Goal: Book appointment/travel/reservation

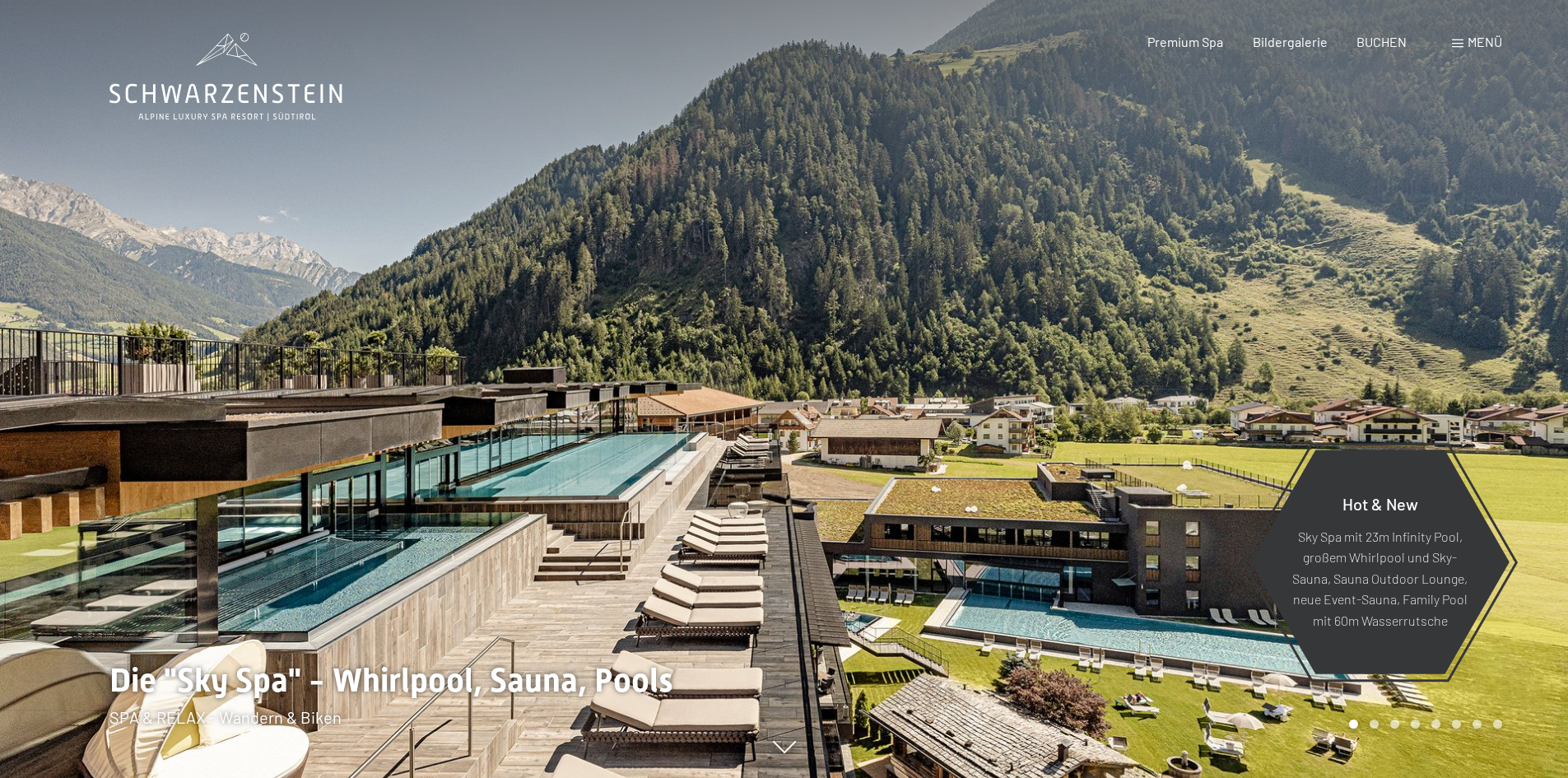
click at [1464, 40] on div "Menü" at bounding box center [1477, 42] width 51 height 18
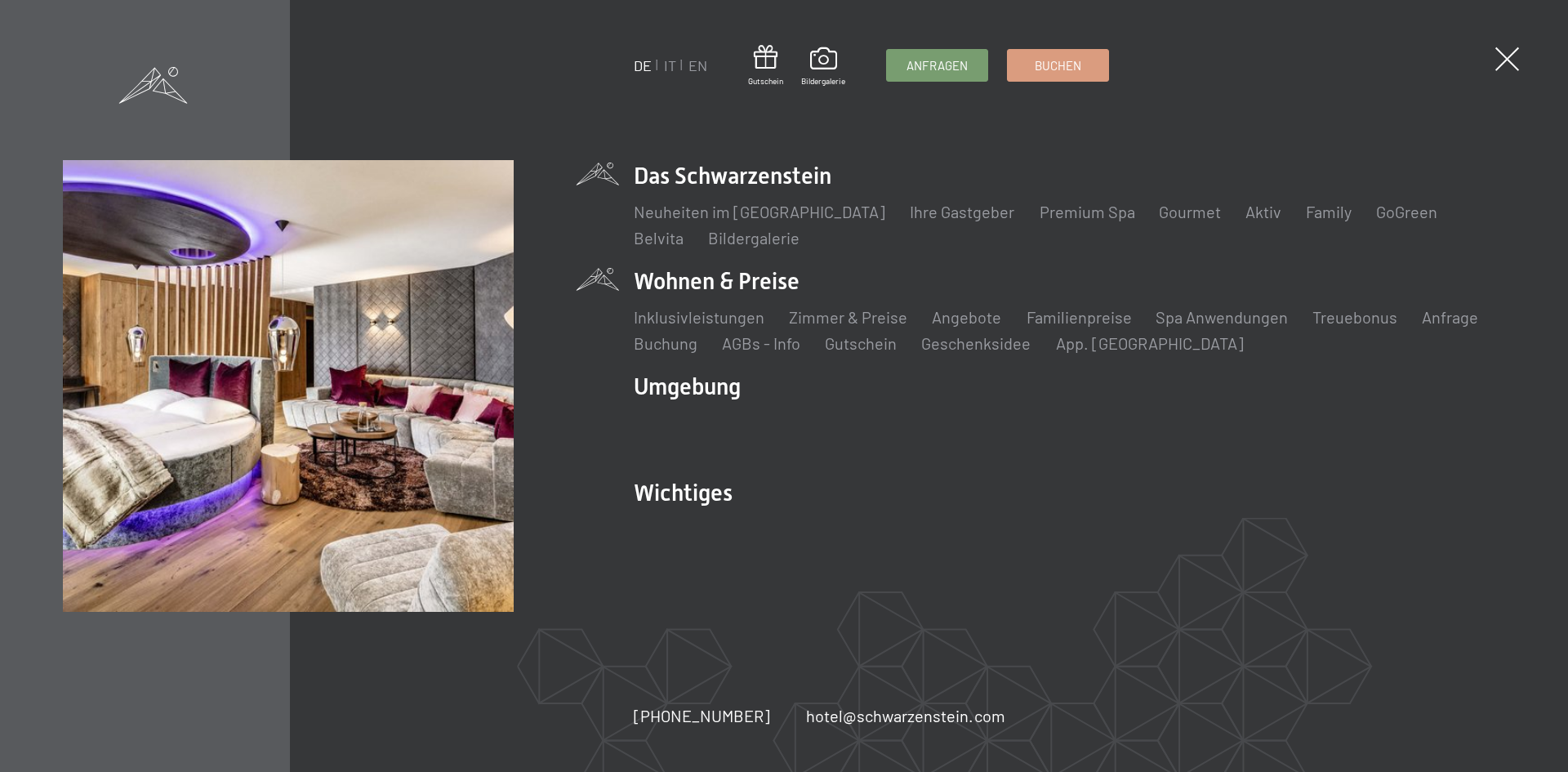
click at [721, 285] on li "Wohnen & Preise Inklusivleistungen Zimmer & Preise Liste Angebote Liste Familie…" at bounding box center [1069, 310] width 871 height 89
click at [821, 319] on link "Zimmer & Preise" at bounding box center [848, 317] width 119 height 20
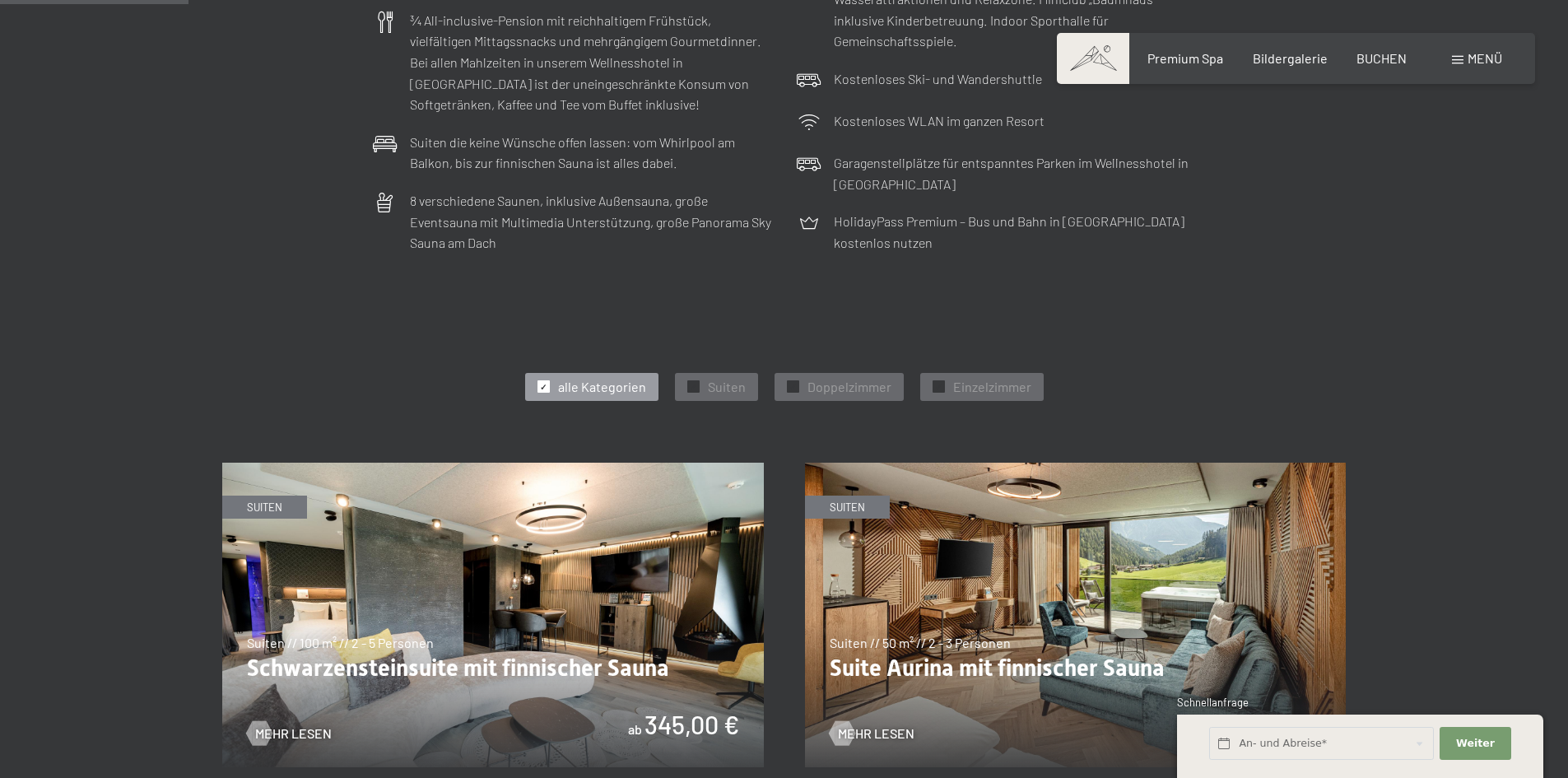
scroll to position [659, 0]
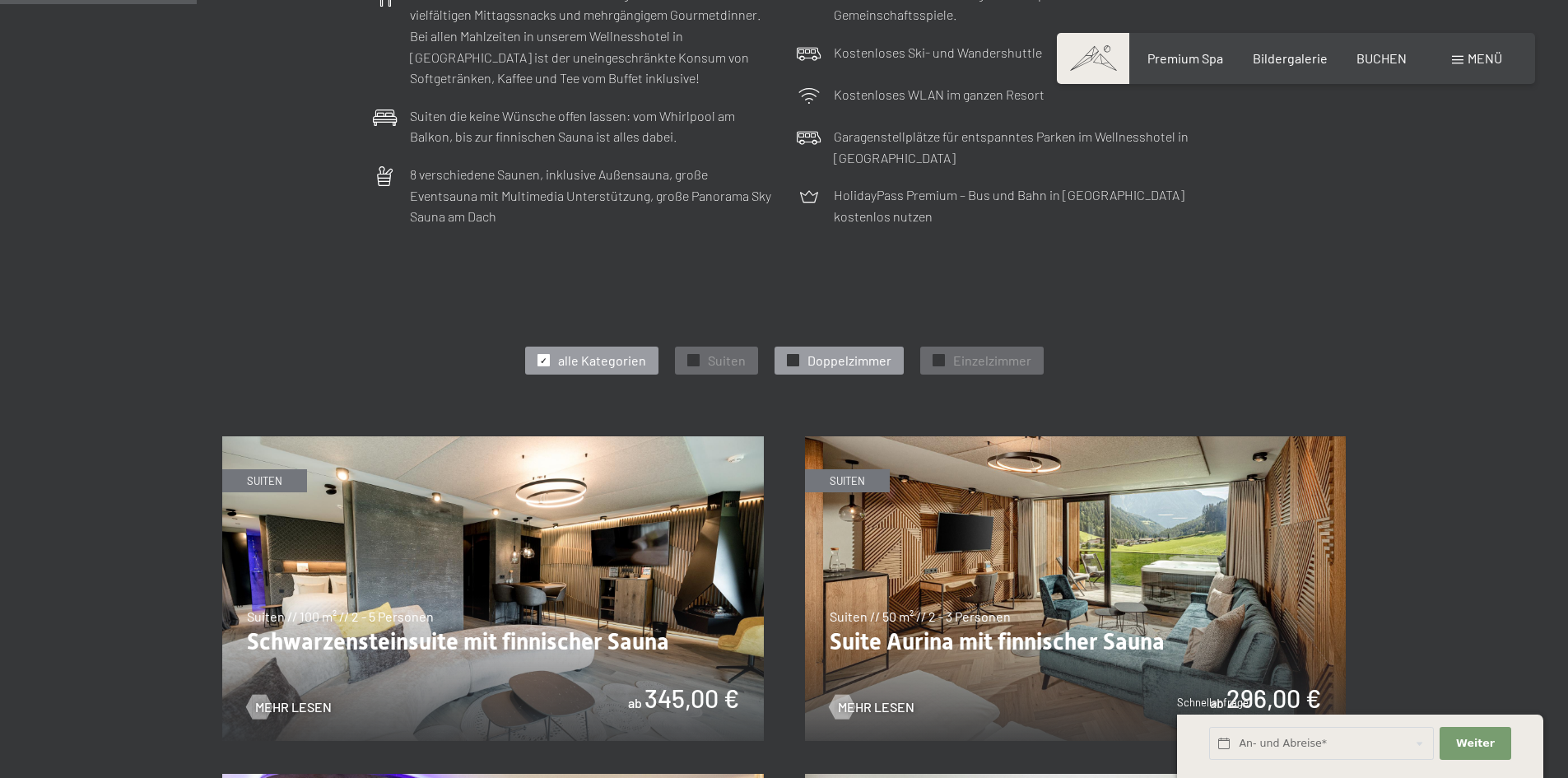
click at [797, 360] on div at bounding box center [793, 360] width 12 height 12
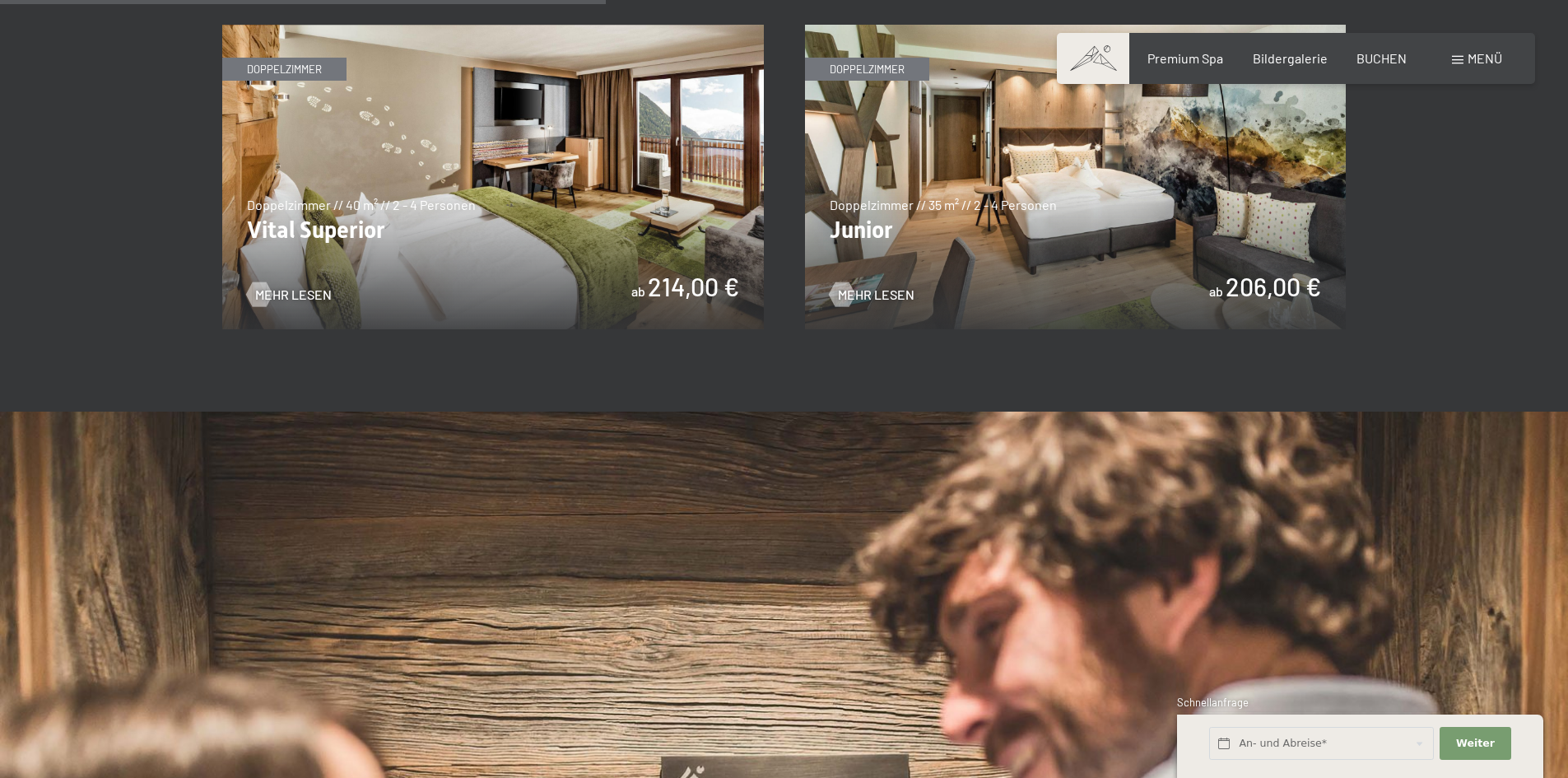
scroll to position [1235, 0]
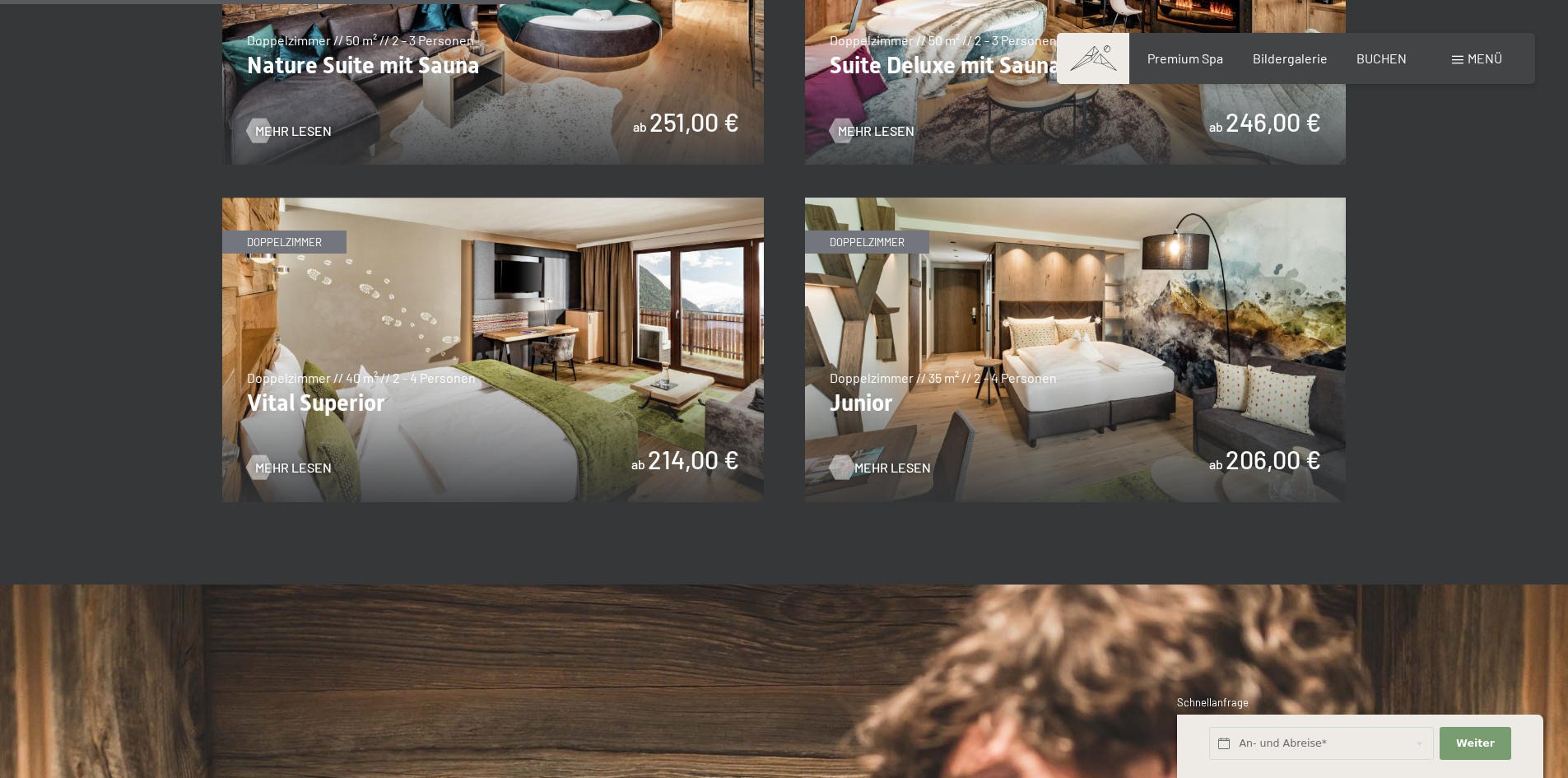
click at [891, 460] on span "Mehr Lesen" at bounding box center [893, 467] width 77 height 18
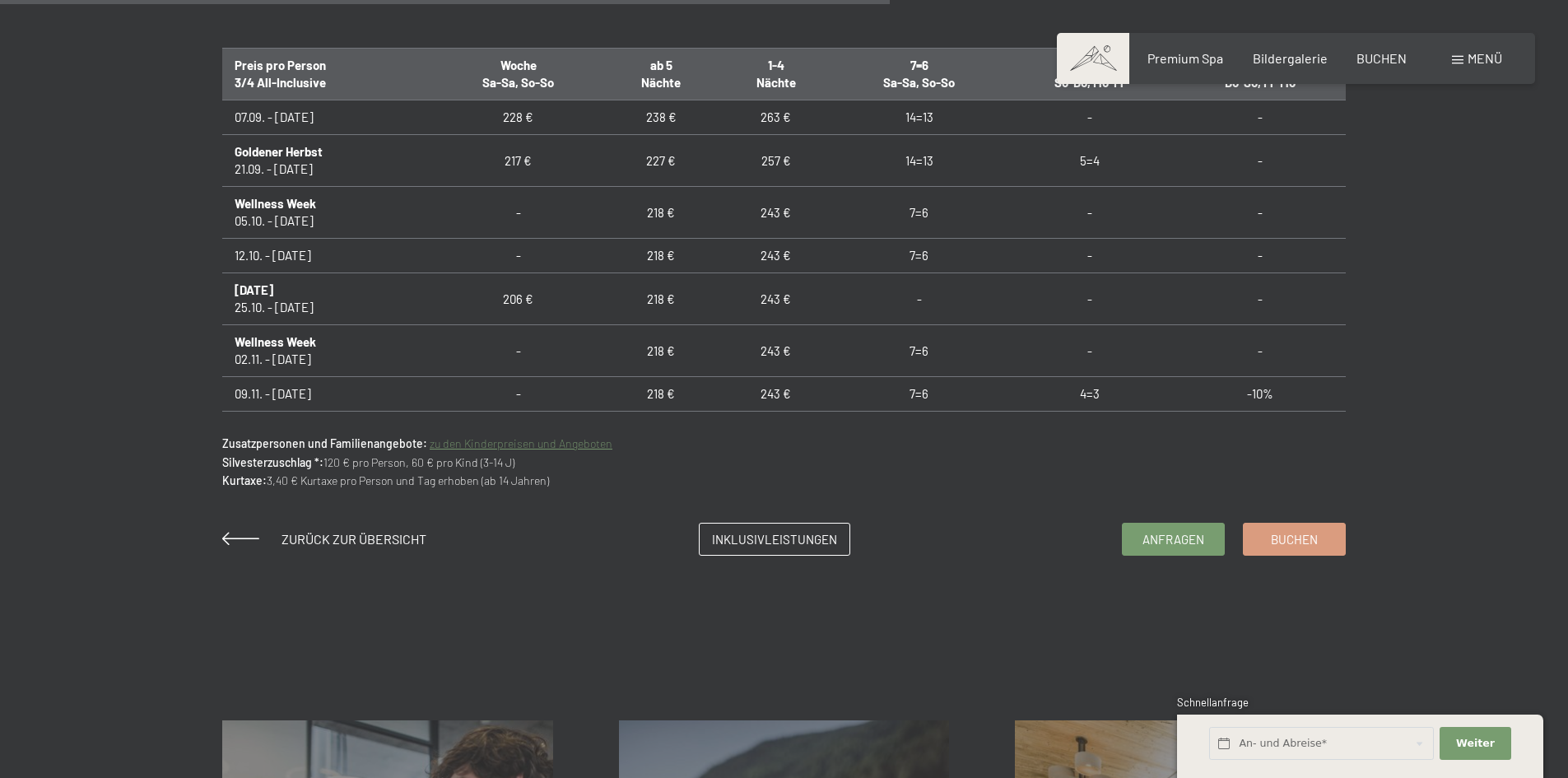
scroll to position [1235, 0]
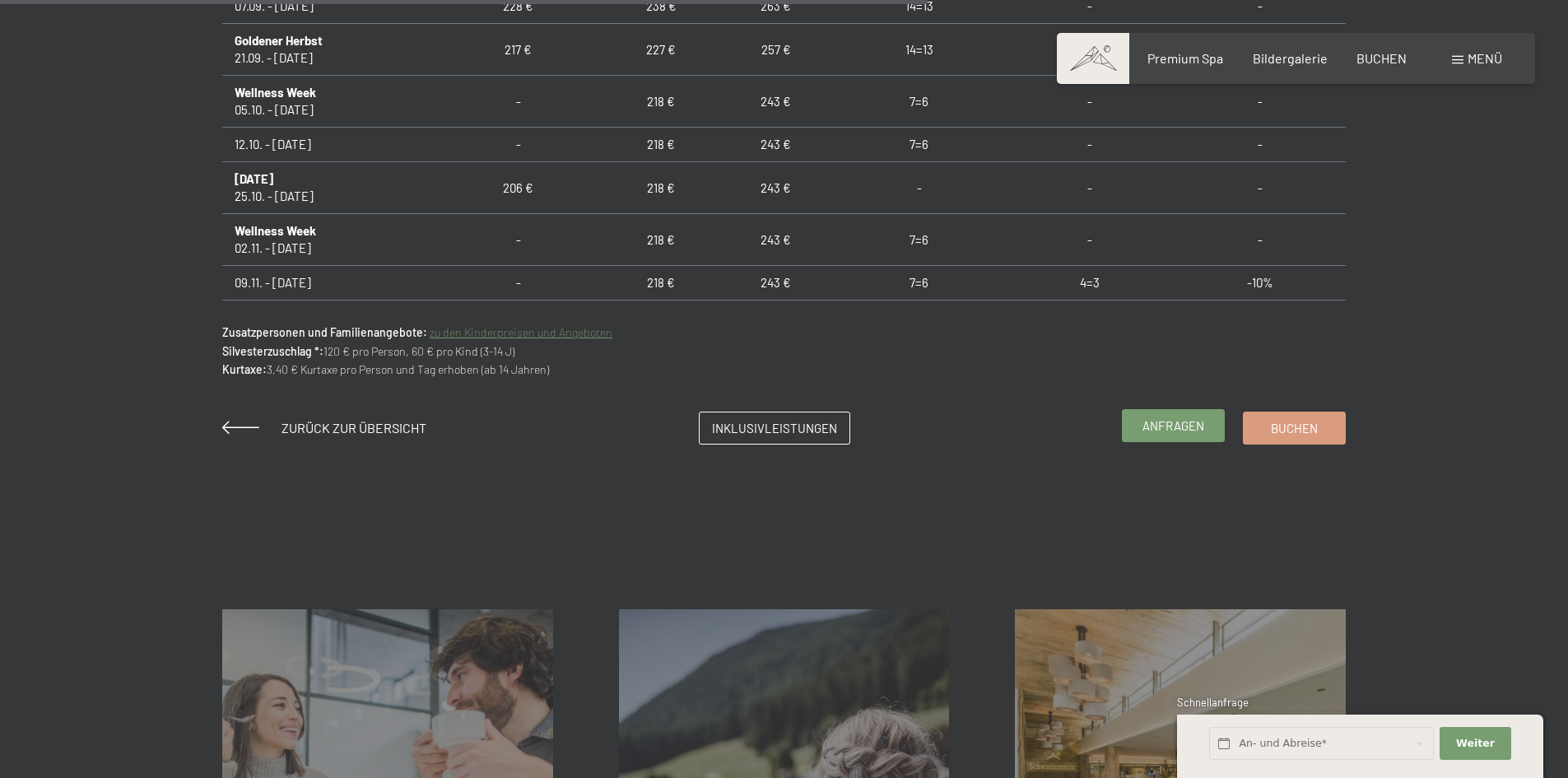
click at [1191, 431] on span "Anfragen" at bounding box center [1173, 426] width 62 height 17
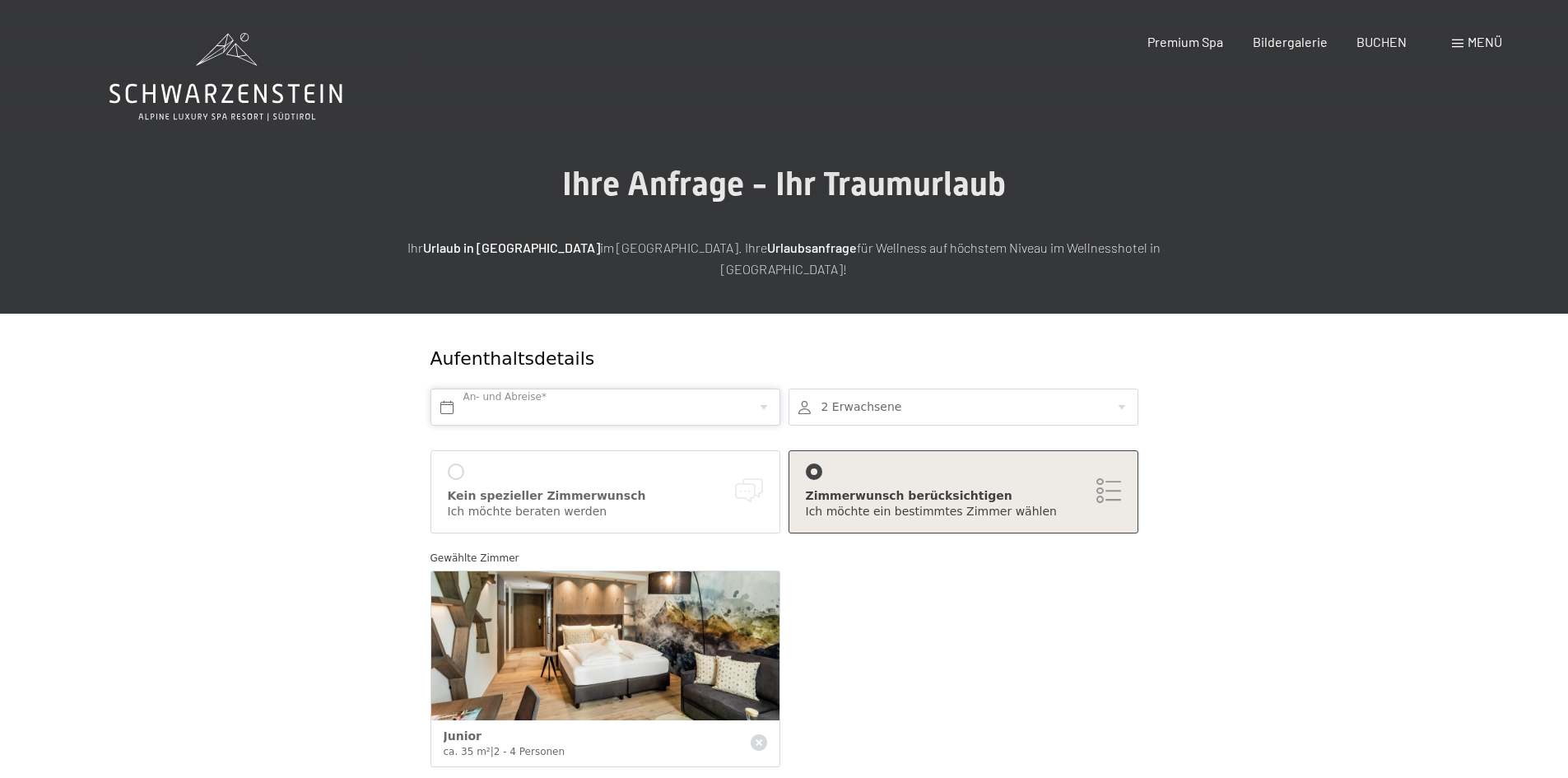
click at [600, 388] on input "text" at bounding box center [605, 406] width 350 height 37
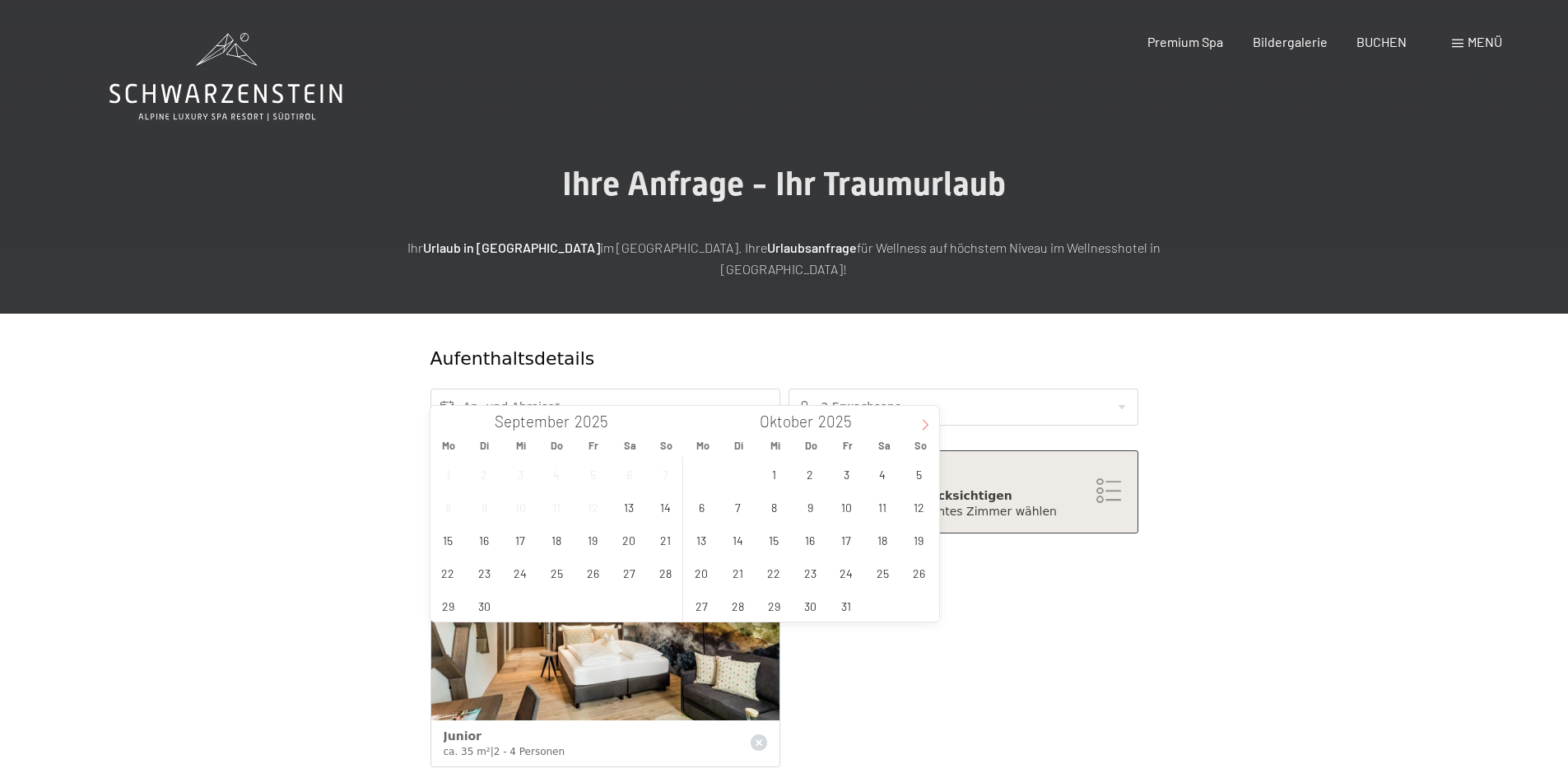
click at [923, 422] on icon at bounding box center [924, 424] width 11 height 11
type input "2026"
click at [923, 422] on icon at bounding box center [924, 424] width 11 height 11
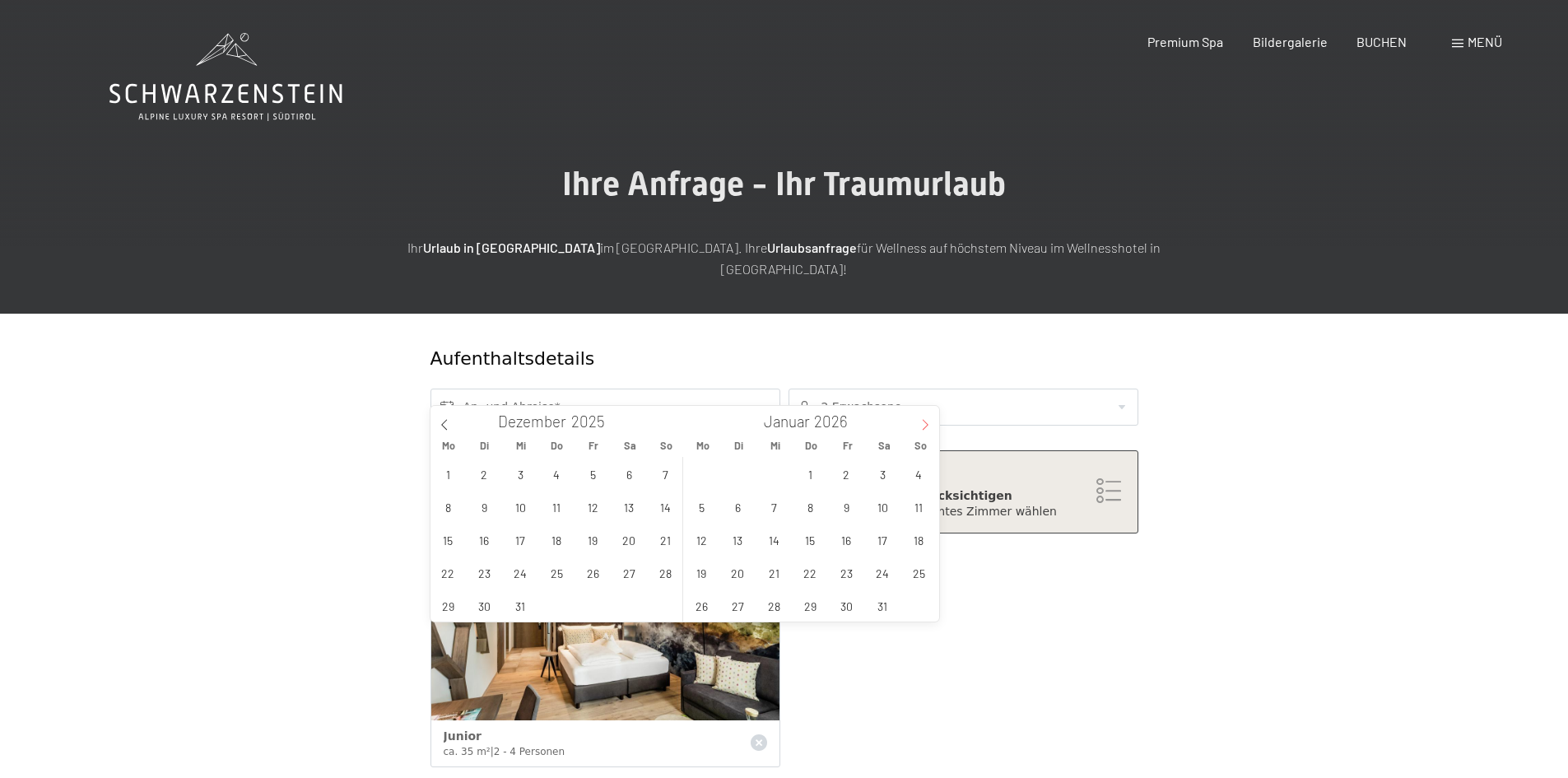
type input "2026"
click at [923, 422] on icon at bounding box center [924, 424] width 11 height 11
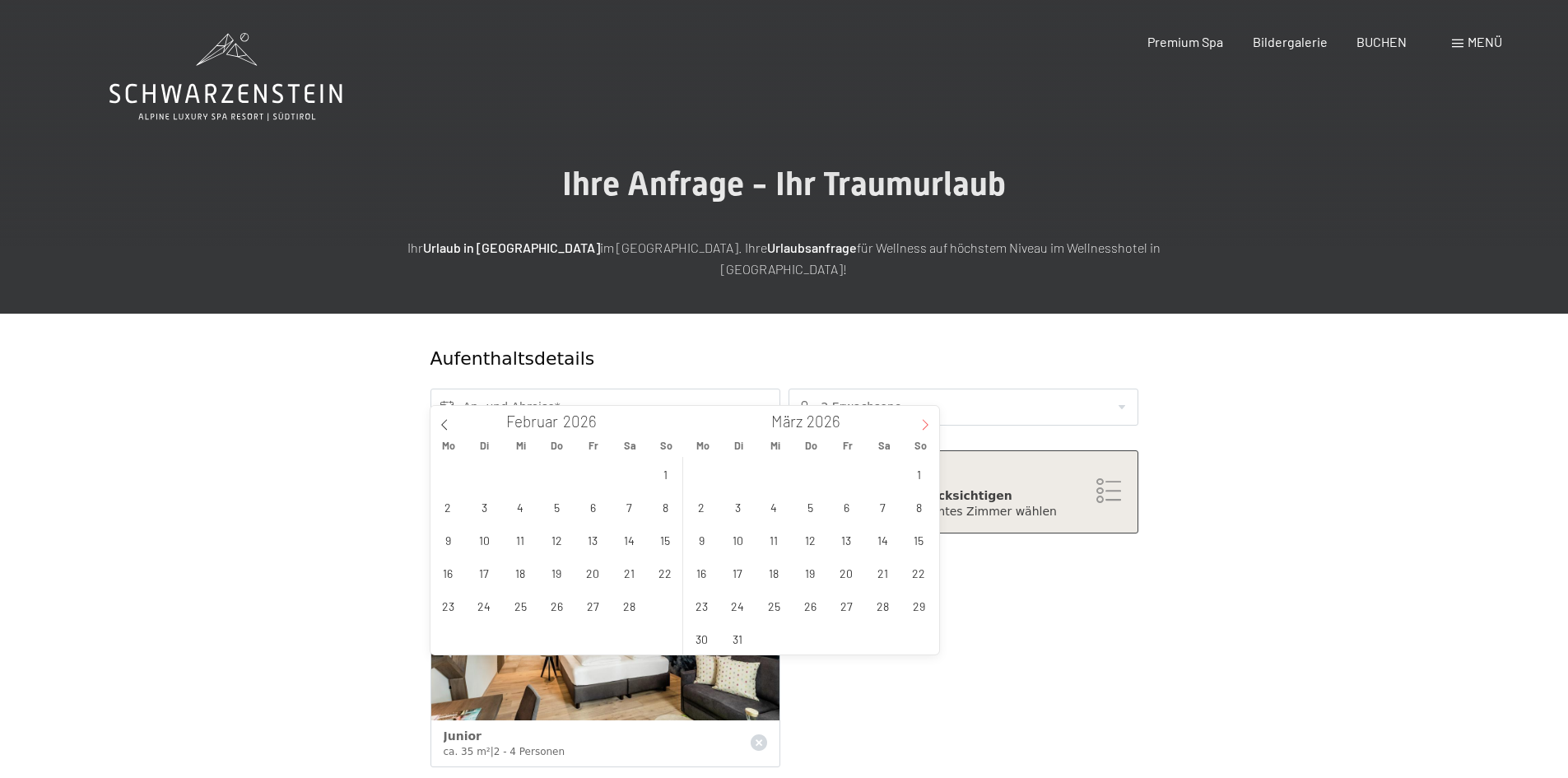
click at [923, 422] on icon at bounding box center [924, 424] width 11 height 11
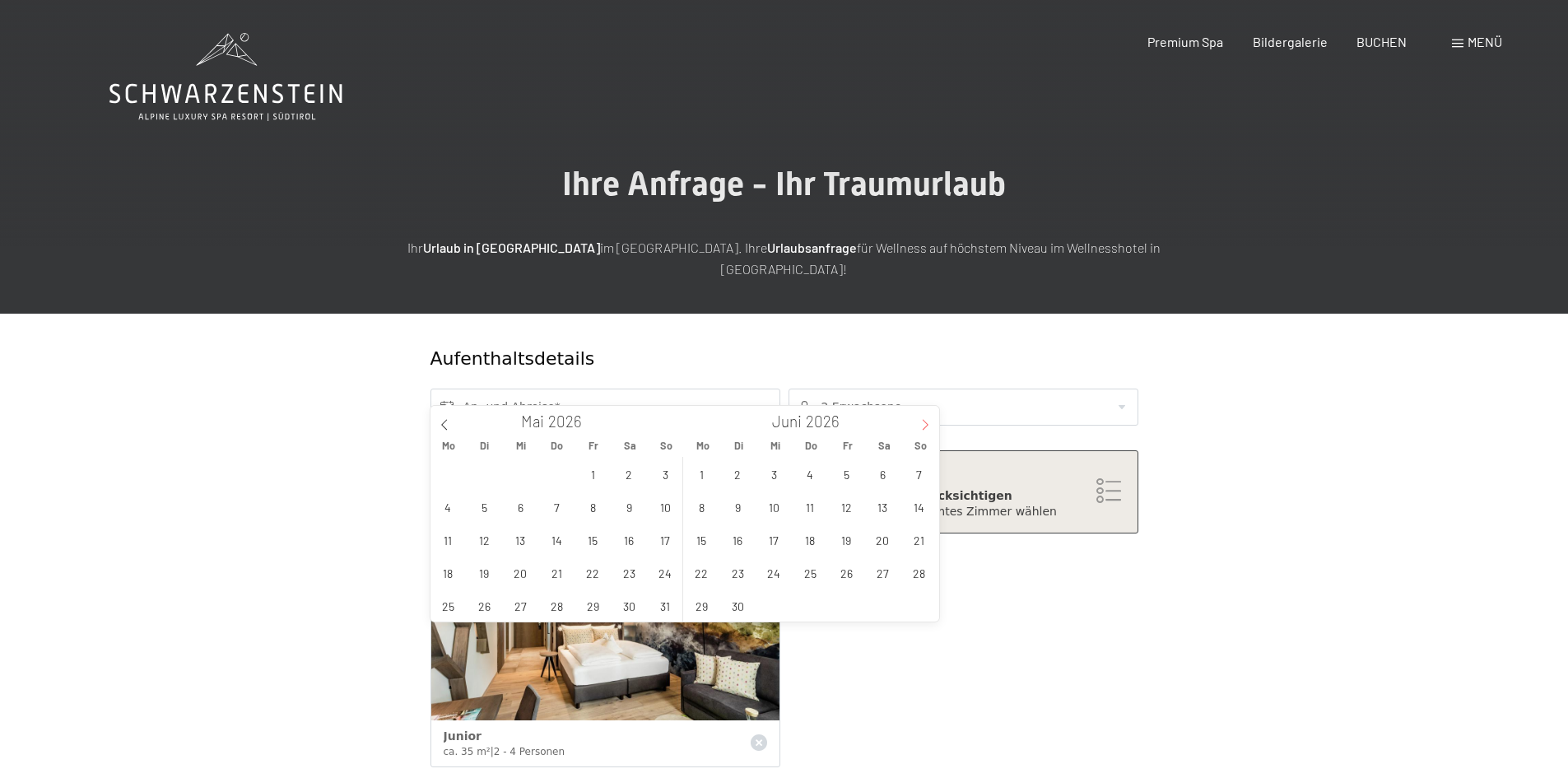
click at [923, 422] on icon at bounding box center [924, 424] width 11 height 11
click at [703, 508] on span "6" at bounding box center [701, 506] width 32 height 32
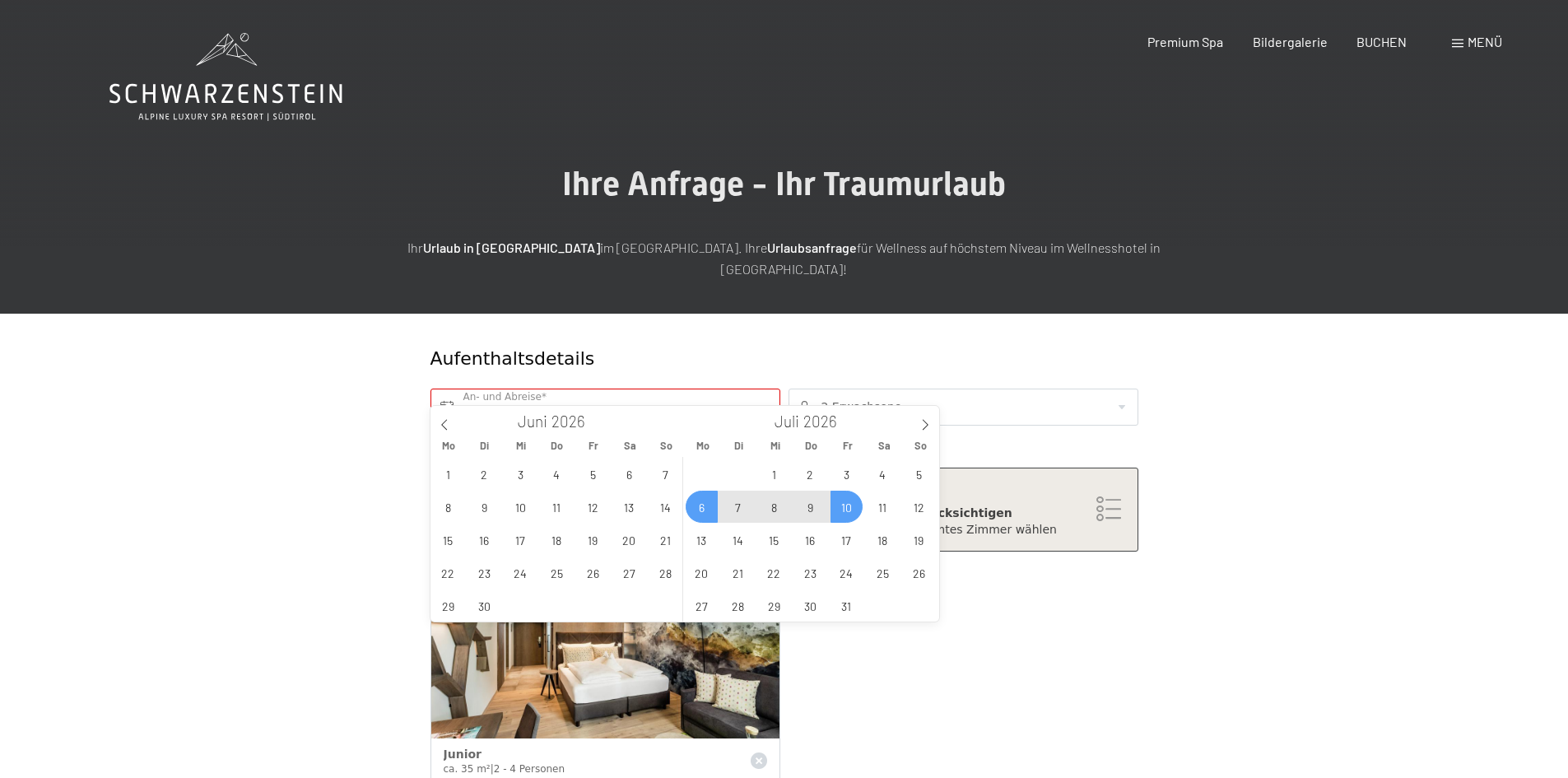
click at [855, 506] on span "10" at bounding box center [846, 506] width 32 height 32
type input "Mo. 06.07.2026 - Fr. 10.07.2026"
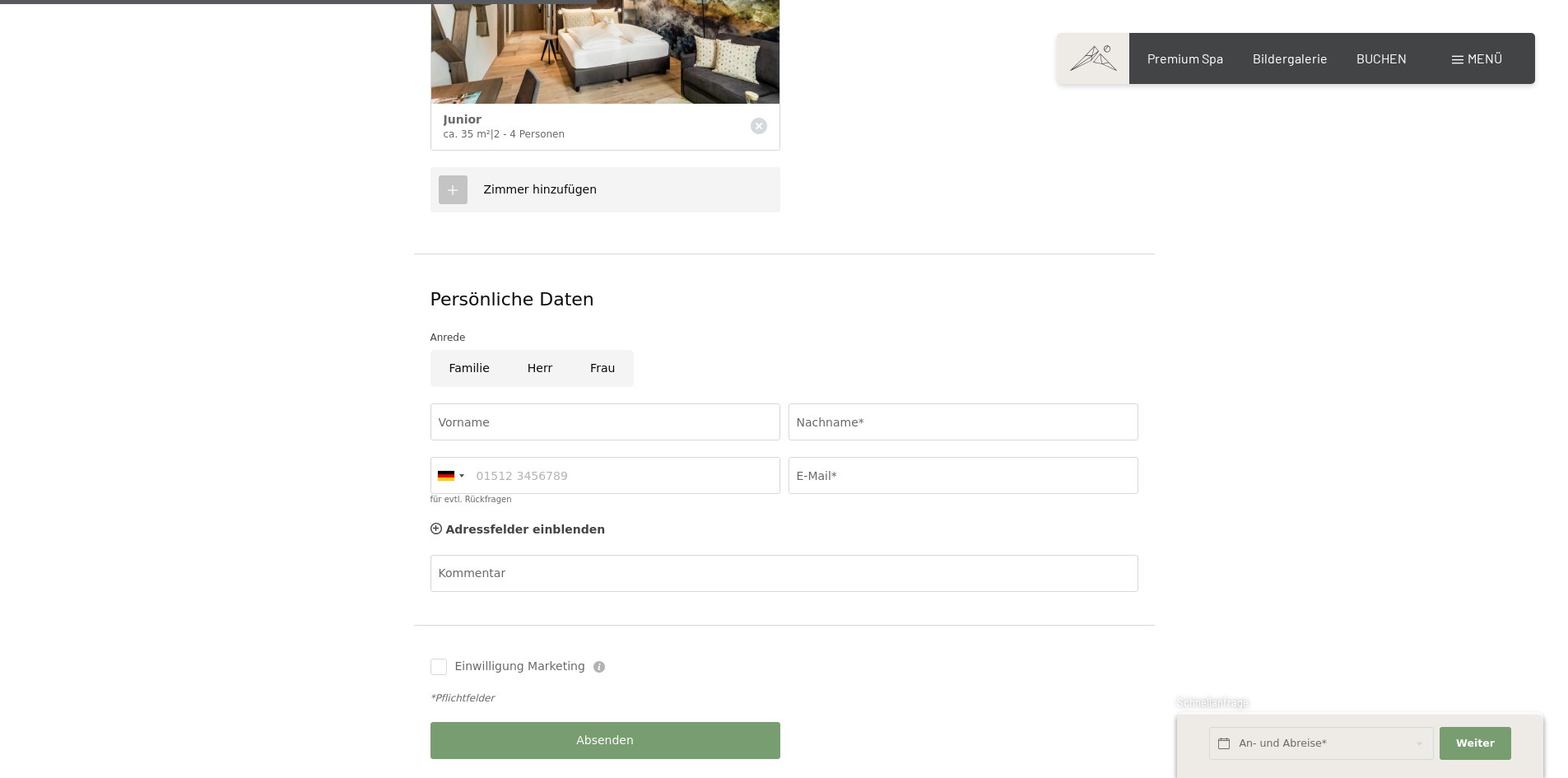
scroll to position [659, 0]
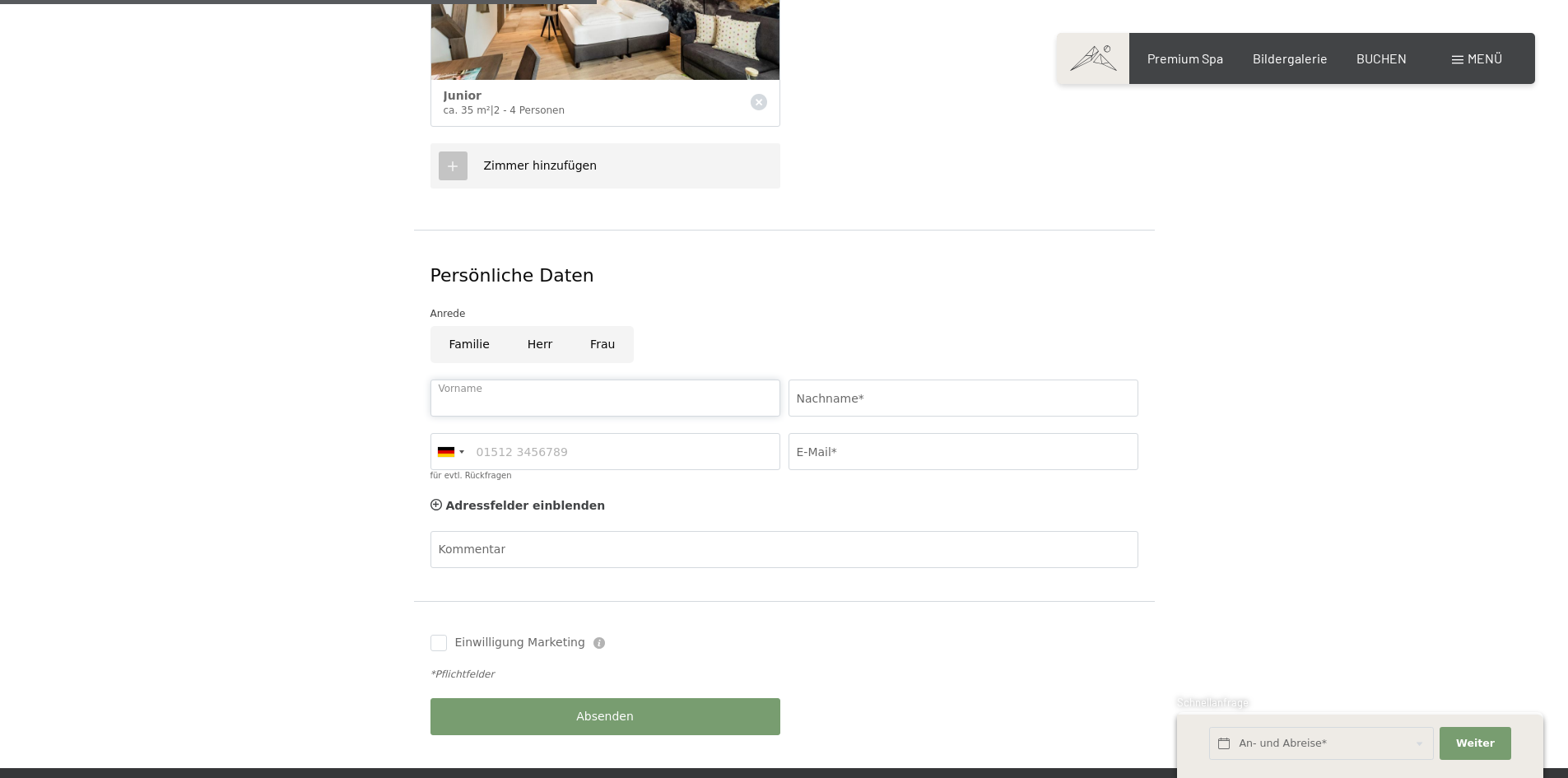
click at [633, 379] on input "Vorname" at bounding box center [605, 398] width 350 height 37
type input "Jochen"
type input "Schorr"
type input "016097314084"
type input "j.schorr@bauexchange.de"
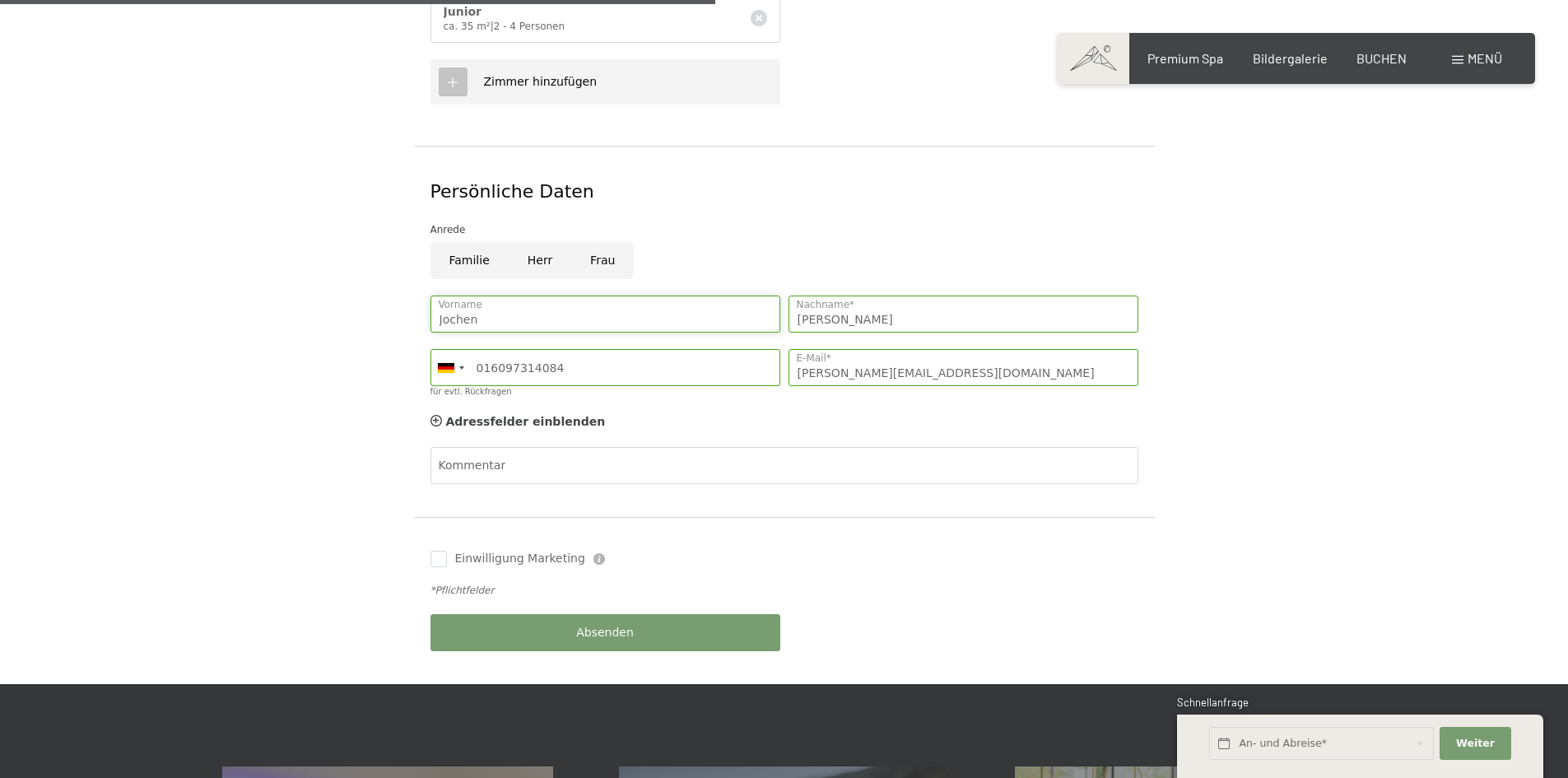
scroll to position [740, 0]
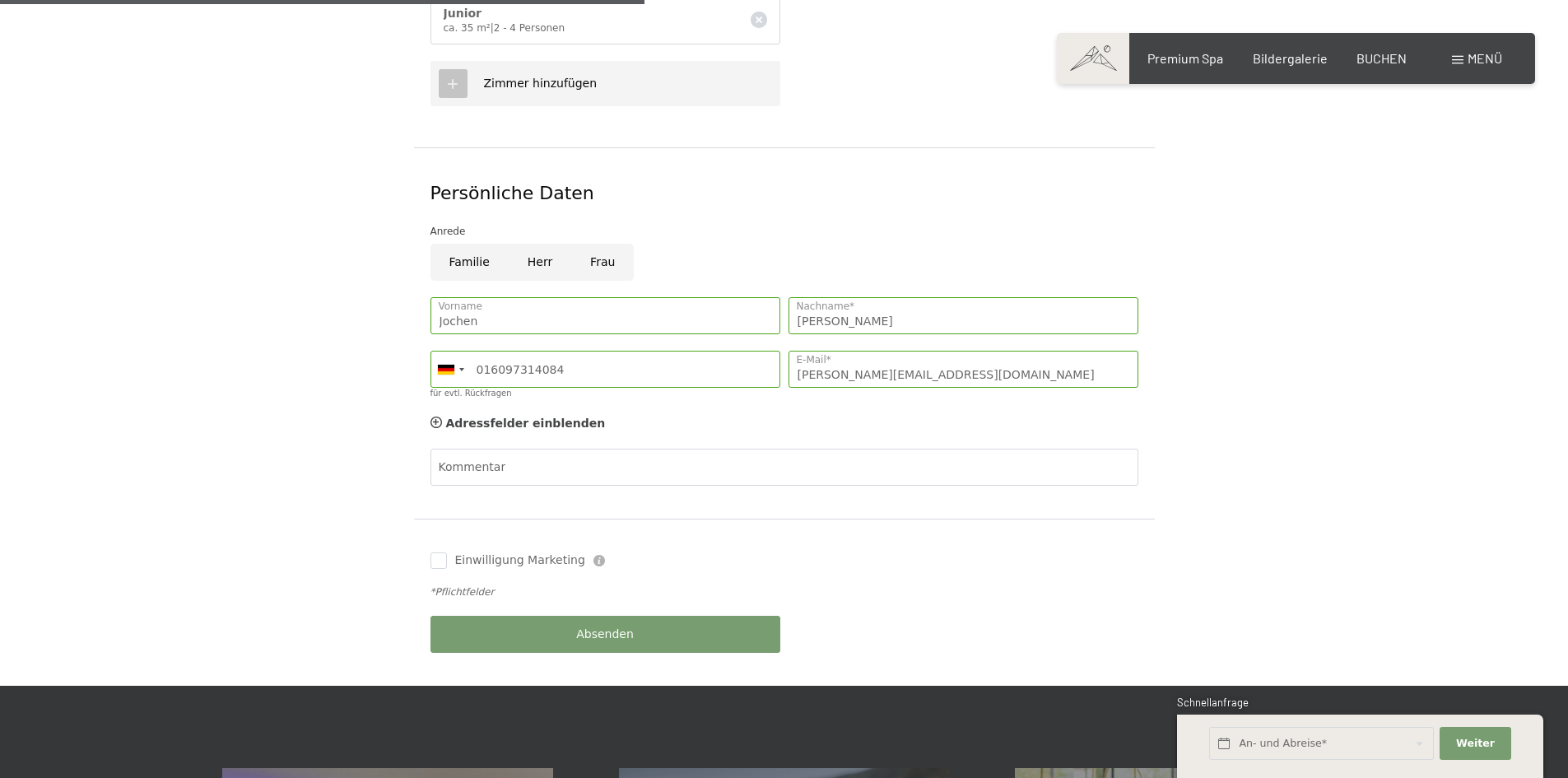
click at [537, 243] on input "Herr" at bounding box center [540, 262] width 63 height 37
radio input "true"
click at [610, 626] on span "Absenden" at bounding box center [605, 634] width 58 height 17
